Goal: Navigation & Orientation: Find specific page/section

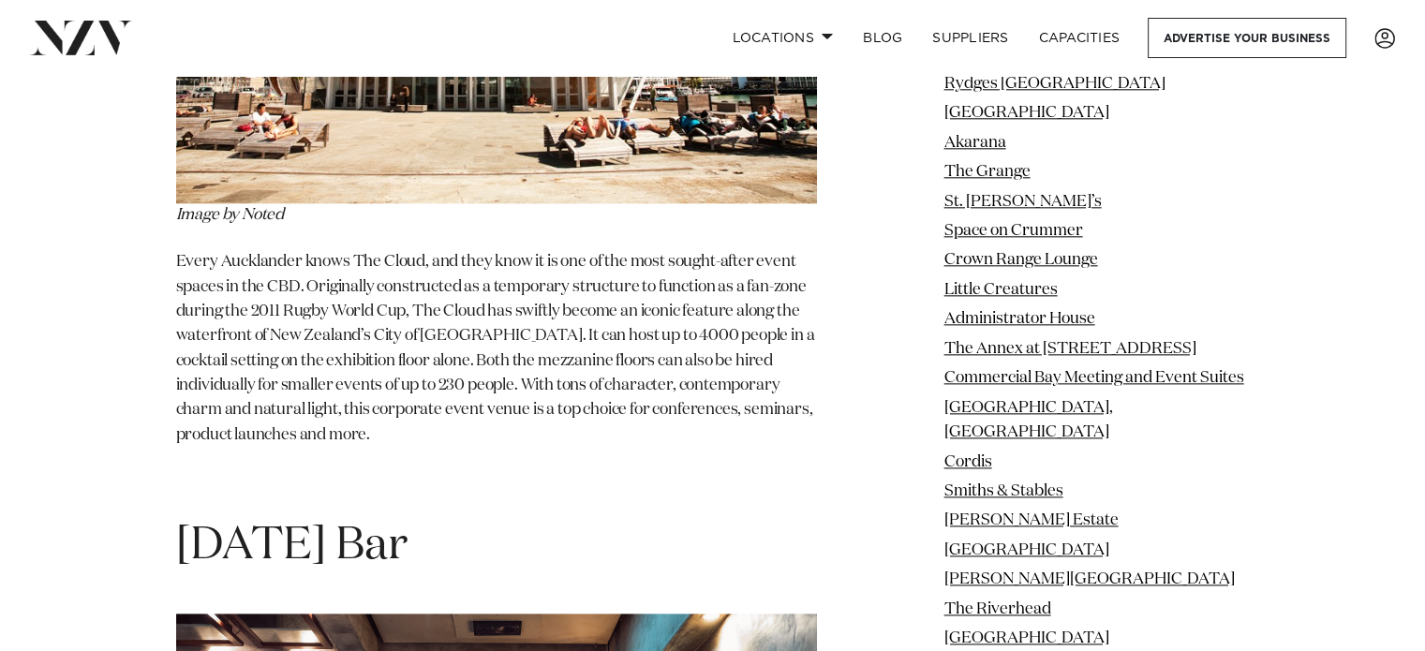
scroll to position [30534, 0]
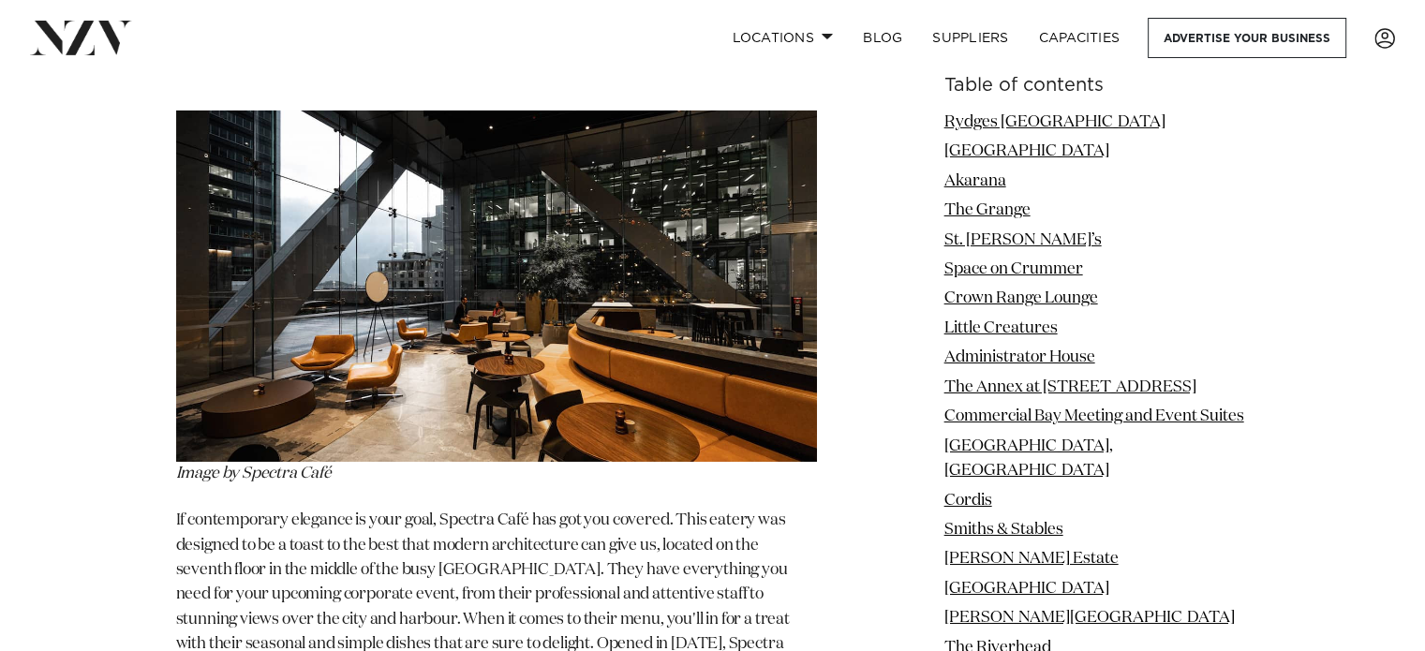
scroll to position [20583, 0]
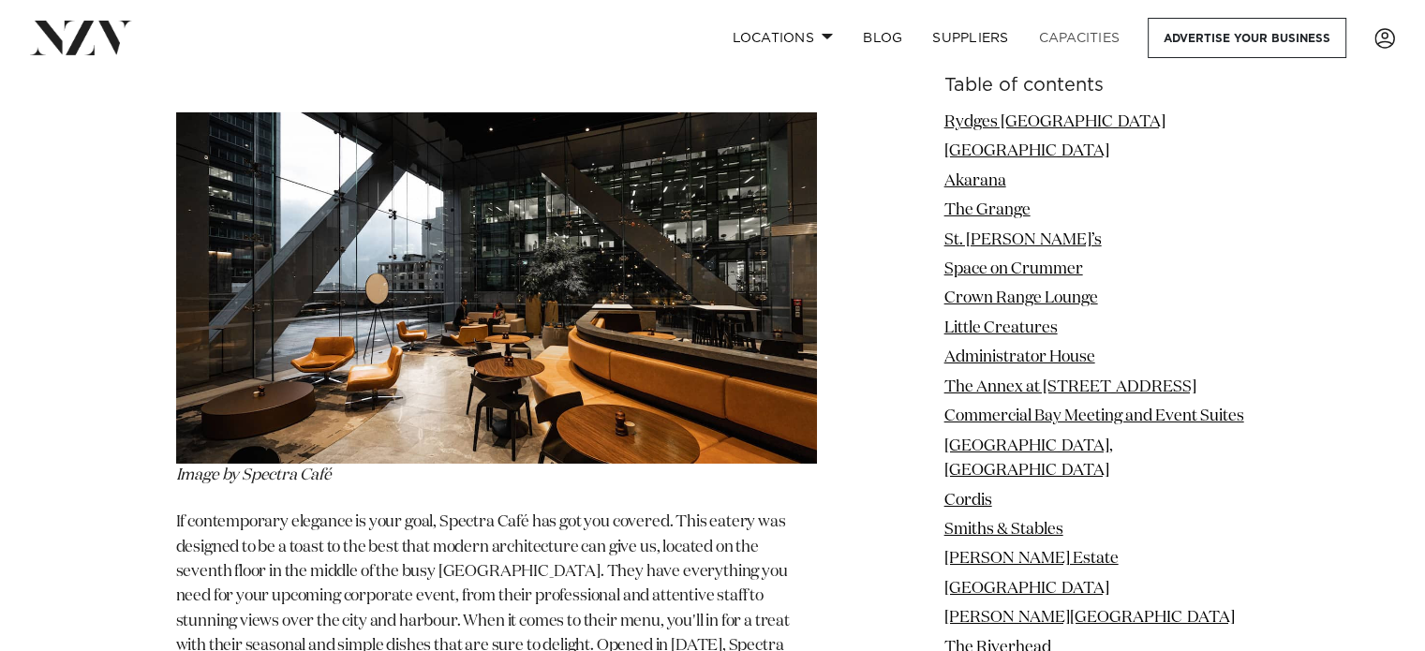
click at [1083, 37] on link "Capacities" at bounding box center [1079, 38] width 111 height 40
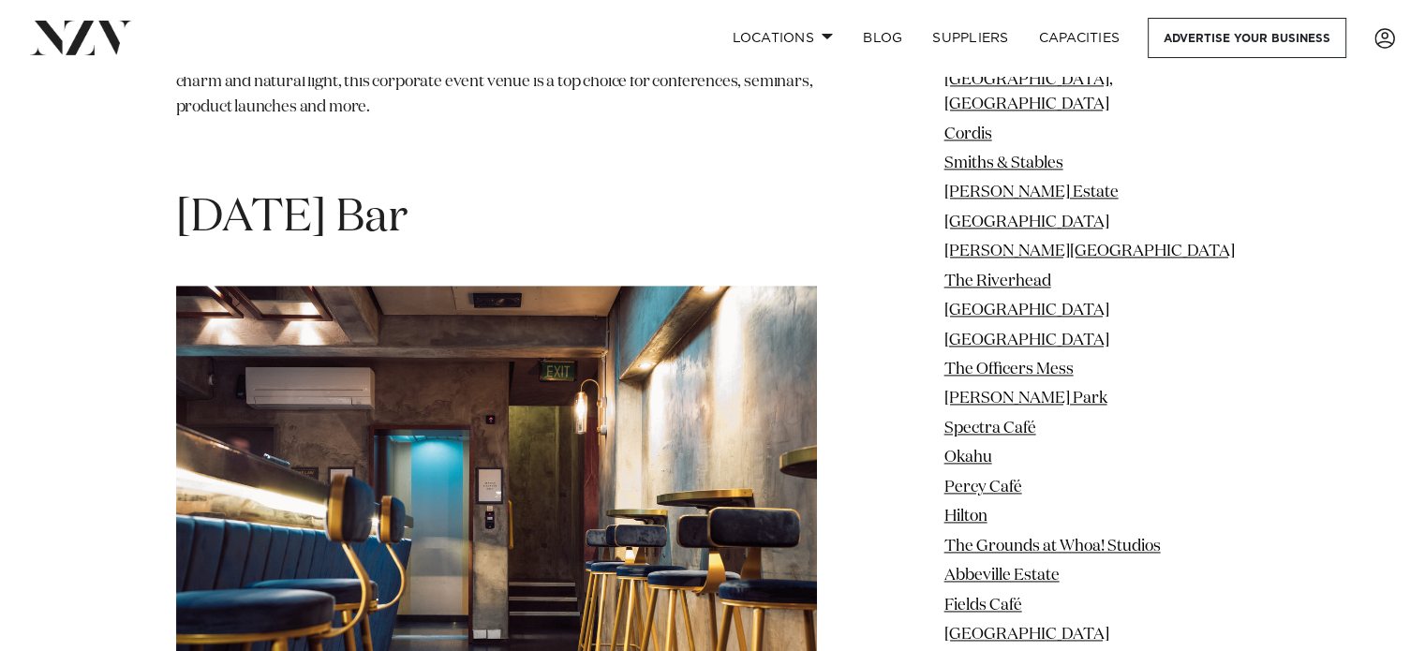
scroll to position [31096, 0]
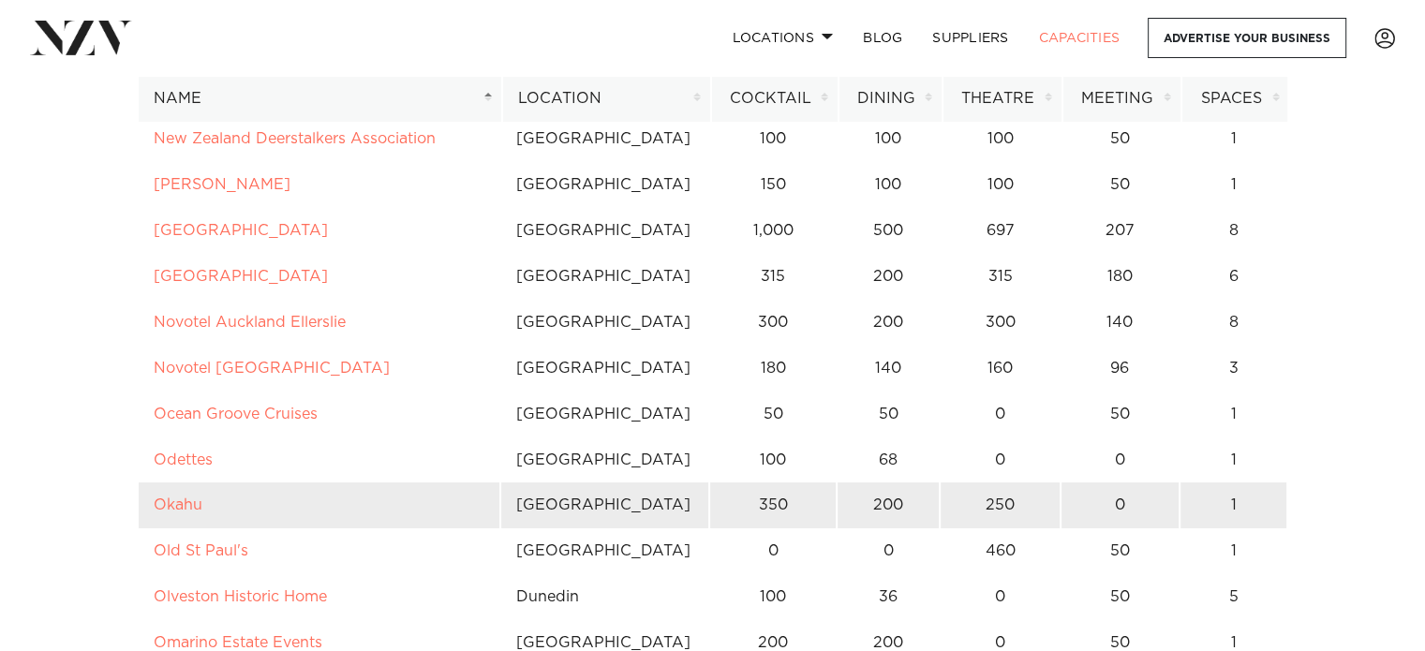
scroll to position [6931, 0]
